Goal: Task Accomplishment & Management: Use online tool/utility

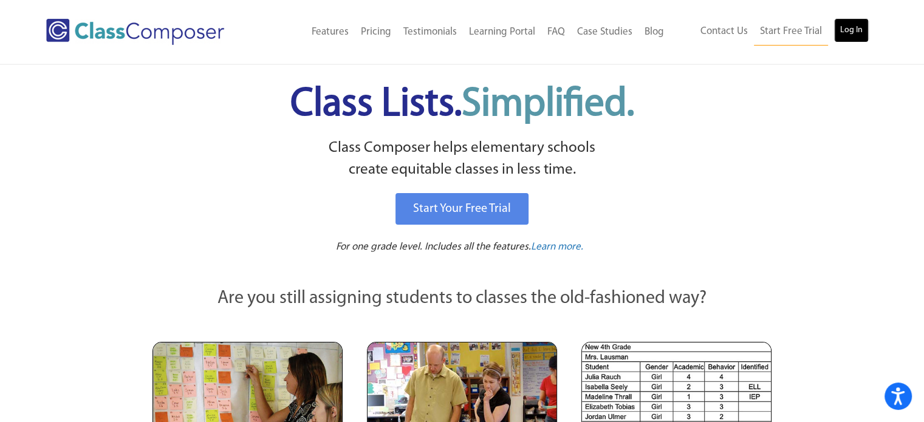
click at [853, 29] on link "Log In" at bounding box center [851, 30] width 35 height 24
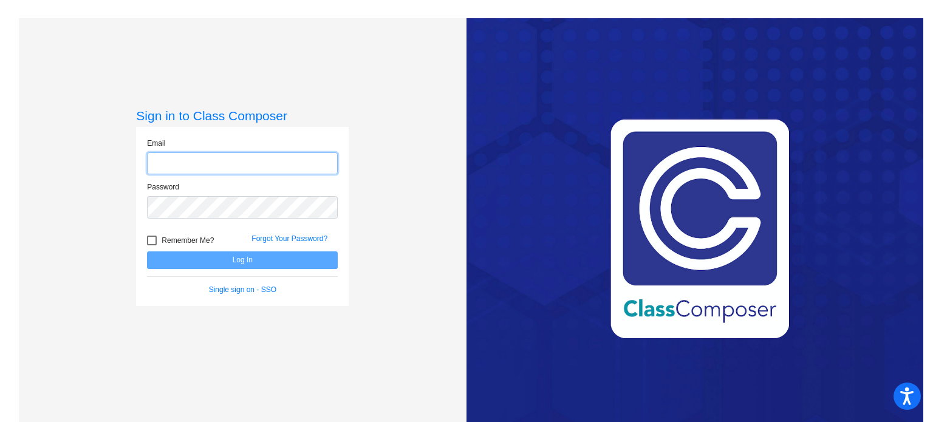
type input "[EMAIL_ADDRESS][PERSON_NAME][DOMAIN_NAME]"
click at [147, 252] on button "Log In" at bounding box center [242, 261] width 191 height 18
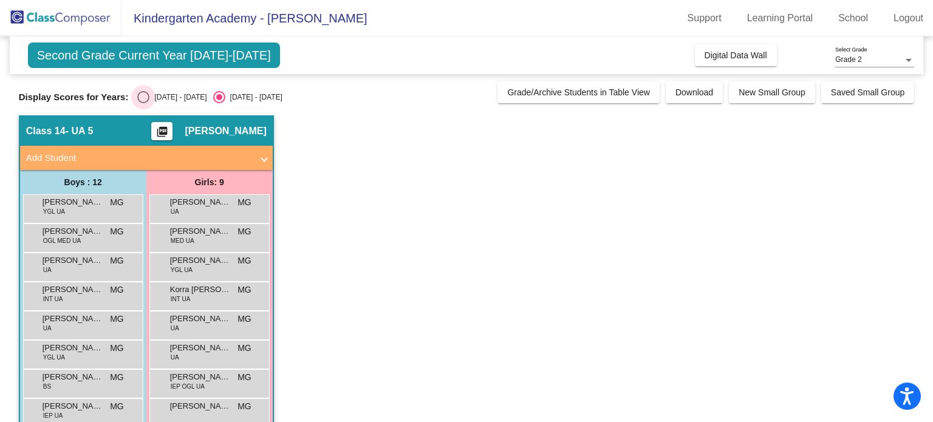
click at [146, 92] on div "Select an option" at bounding box center [143, 97] width 12 height 12
click at [143, 103] on input "[DATE] - [DATE]" at bounding box center [143, 103] width 1 height 1
radio input "true"
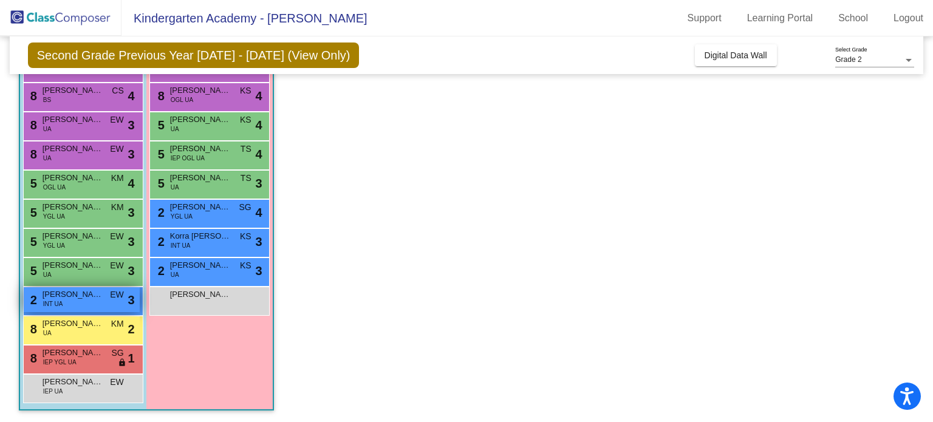
scroll to position [141, 0]
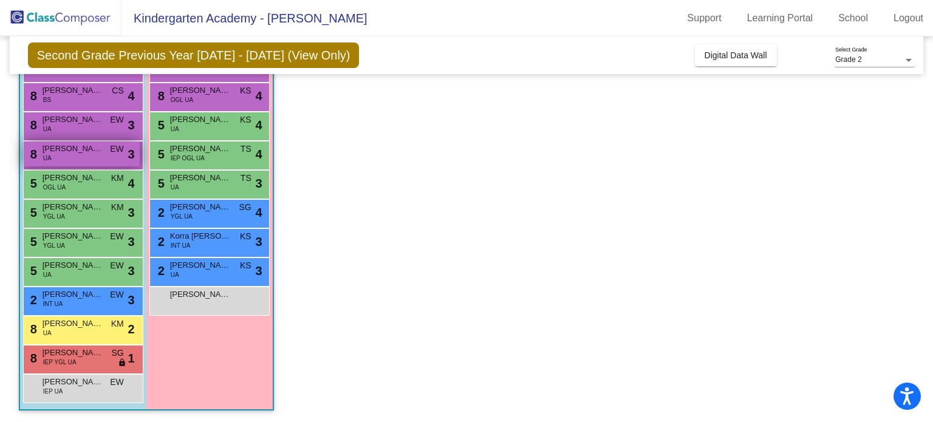
click at [77, 154] on div "8 [PERSON_NAME] UA EW lock do_not_disturb_alt 3" at bounding box center [82, 154] width 116 height 25
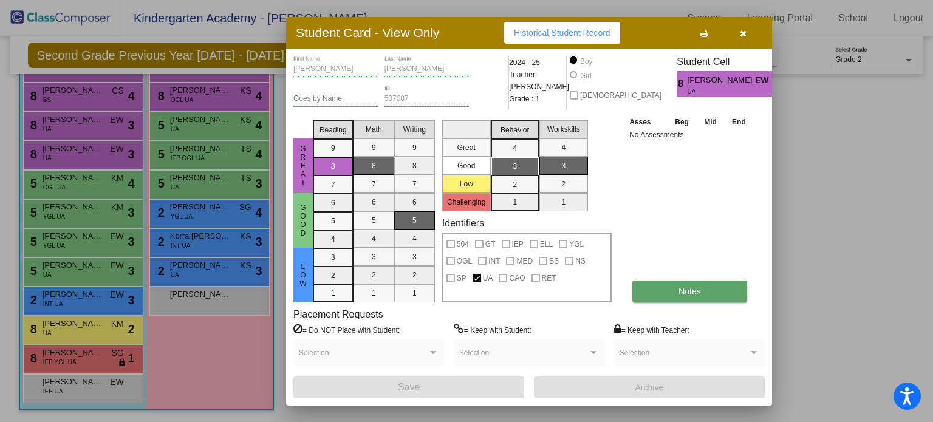
click at [679, 291] on span "Notes" at bounding box center [690, 292] width 22 height 10
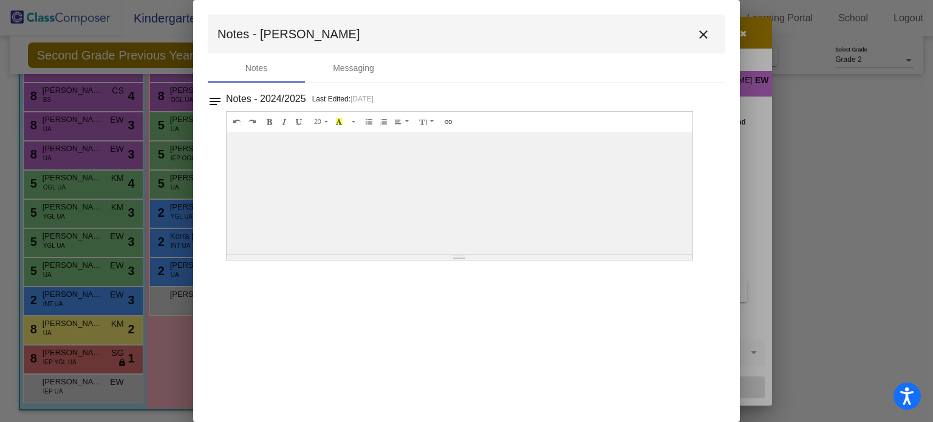
click at [701, 32] on mat-icon "close" at bounding box center [703, 34] width 15 height 15
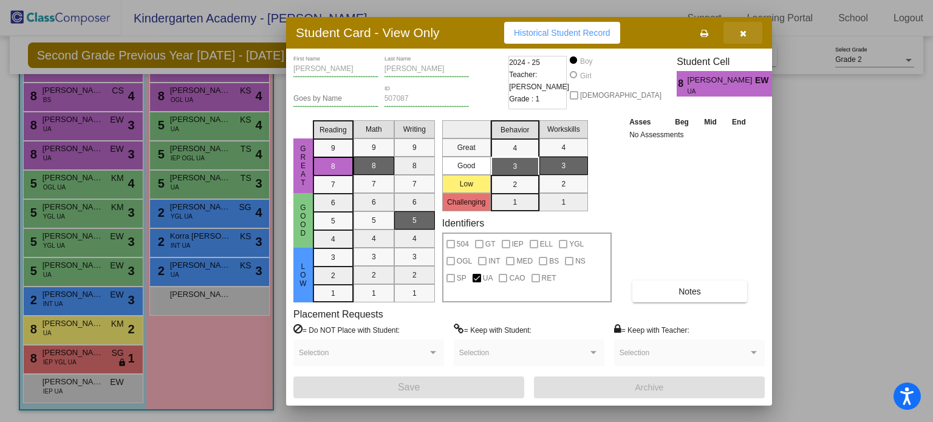
click at [741, 29] on icon "button" at bounding box center [743, 33] width 7 height 9
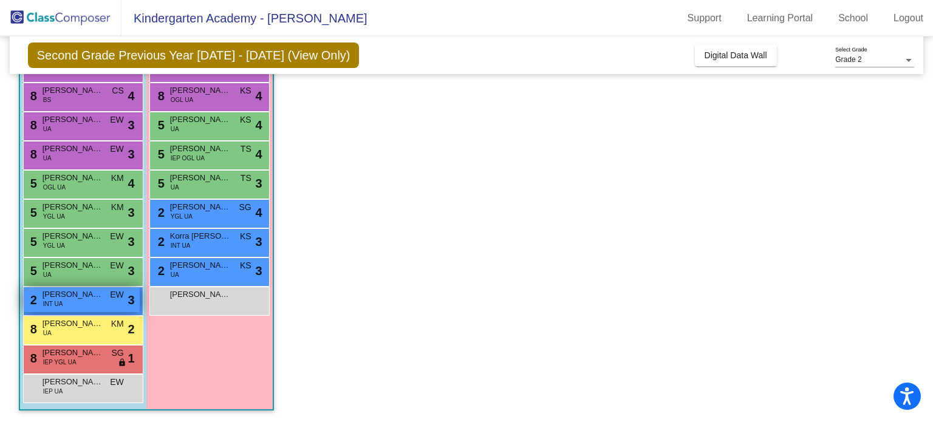
click at [86, 301] on div "2 [PERSON_NAME] INT UA EW lock do_not_disturb_alt 3" at bounding box center [82, 299] width 116 height 25
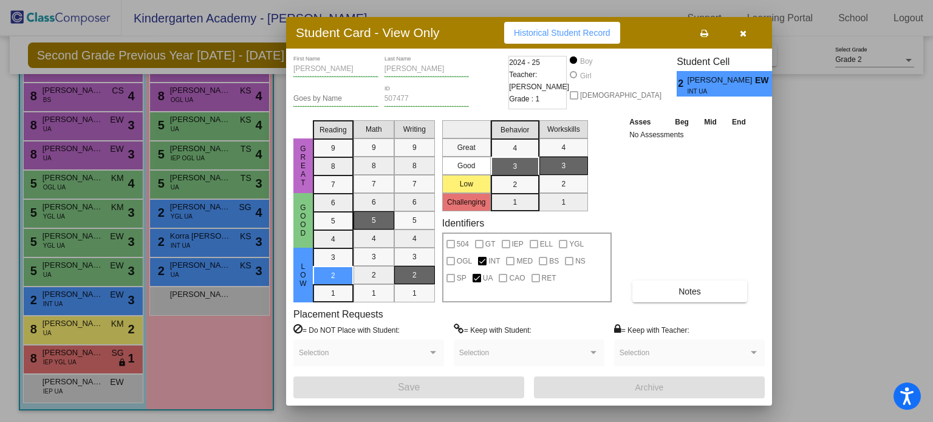
click at [746, 35] on button "button" at bounding box center [743, 33] width 39 height 22
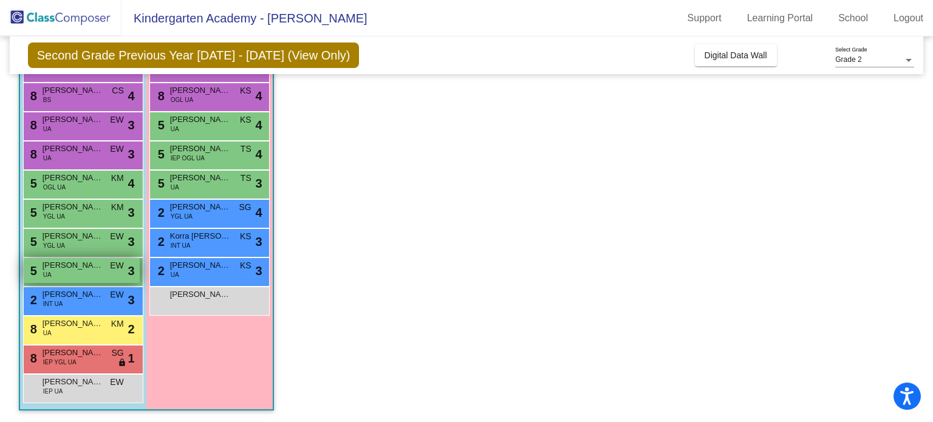
click at [65, 274] on div "5 [PERSON_NAME] UA EW lock do_not_disturb_alt 3" at bounding box center [82, 270] width 116 height 25
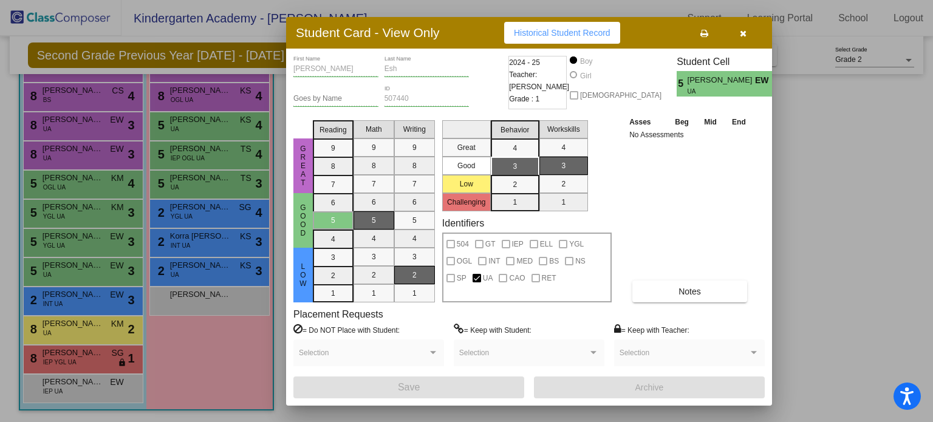
click at [744, 33] on icon "button" at bounding box center [743, 33] width 7 height 9
